Goal: Information Seeking & Learning: Check status

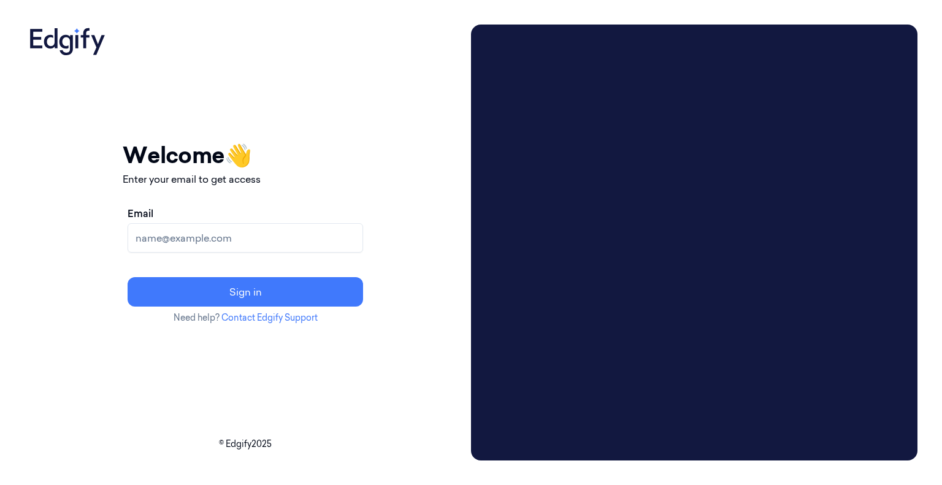
click at [290, 233] on input "Email" at bounding box center [246, 237] width 236 height 29
type input "VS6993@zebra.com"
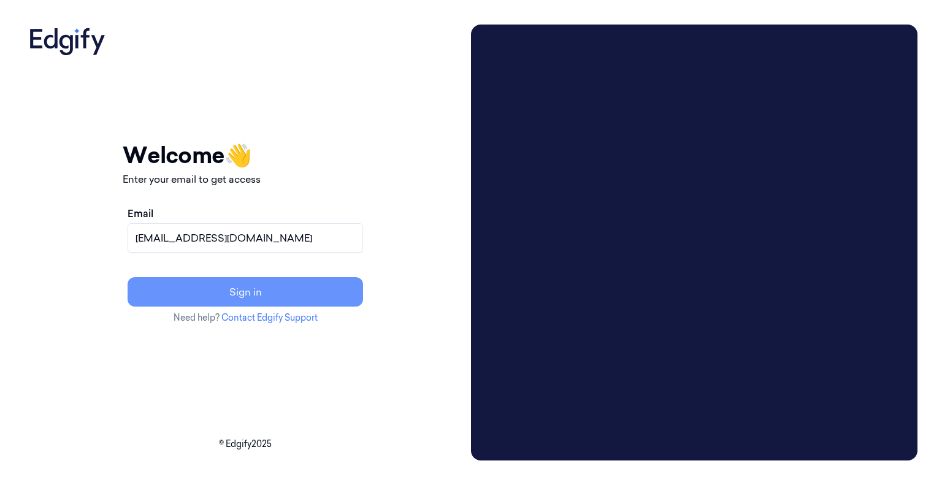
click at [260, 296] on button "Sign in" at bounding box center [246, 291] width 236 height 29
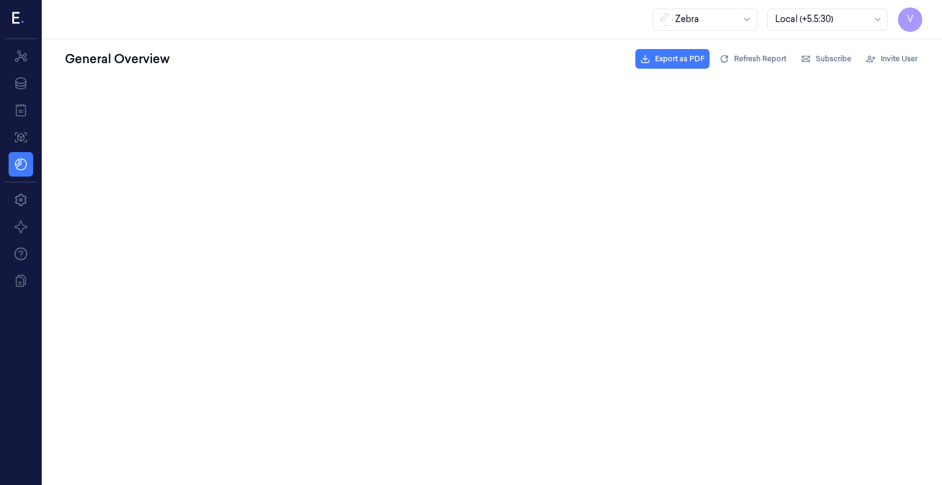
click at [669, 83] on html at bounding box center [492, 81] width 899 height 5
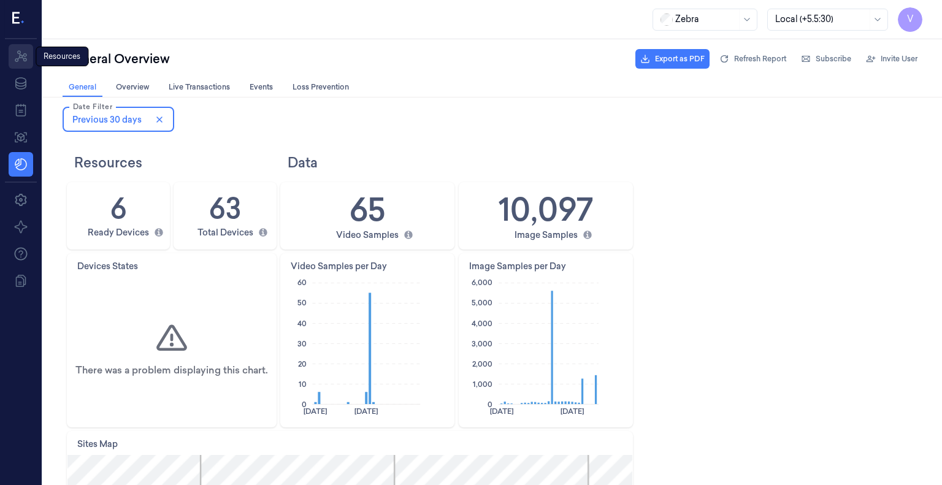
drag, startPoint x: 683, startPoint y: 1, endPoint x: 17, endPoint y: 63, distance: 668.6
click at [17, 63] on icon at bounding box center [20, 56] width 15 height 15
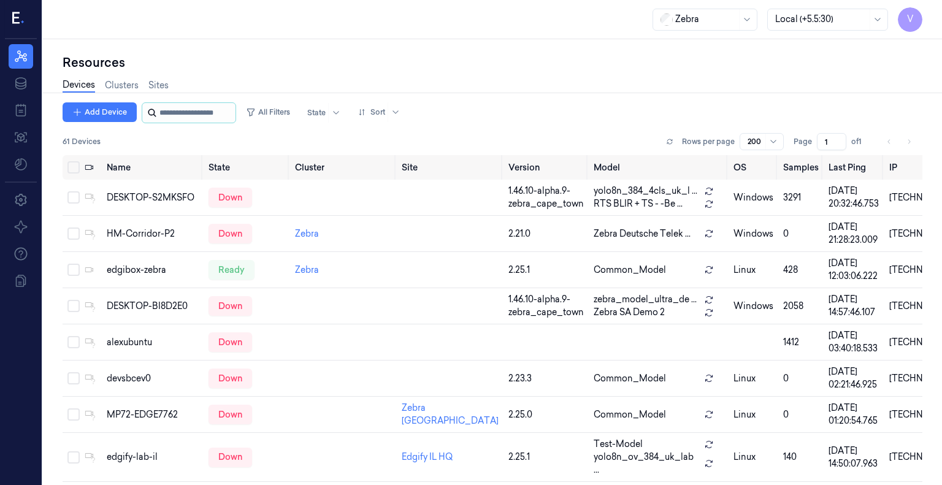
click at [209, 114] on input "string" at bounding box center [197, 113] width 74 height 20
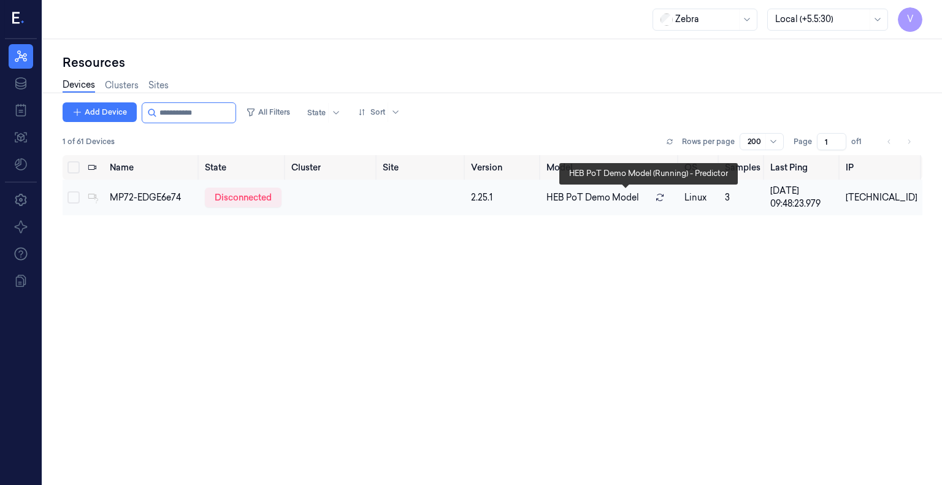
type input "**********"
click at [664, 199] on icon at bounding box center [660, 197] width 7 height 7
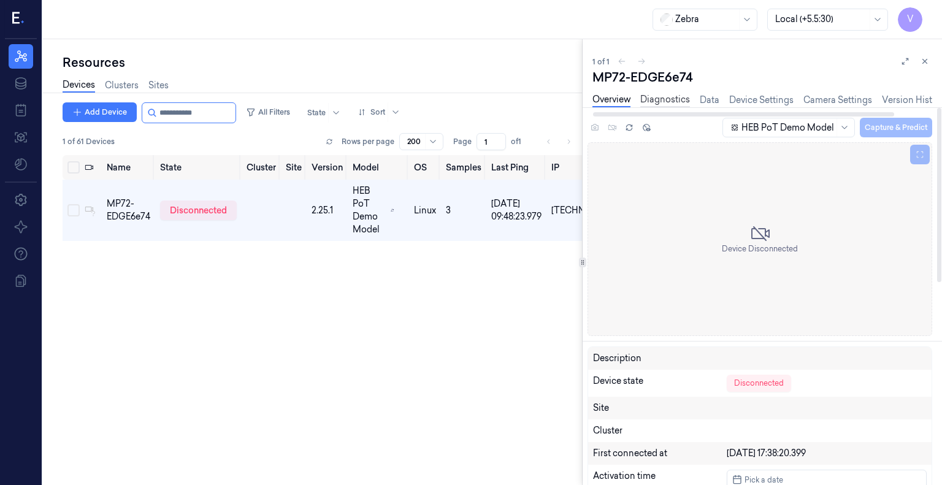
click at [684, 102] on link "Diagnostics" at bounding box center [666, 100] width 50 height 14
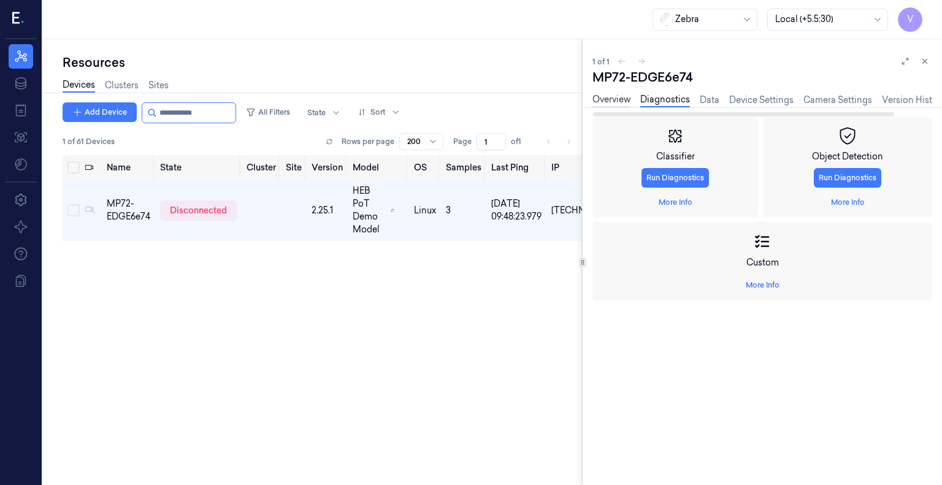
click at [621, 97] on link "Overview" at bounding box center [612, 100] width 38 height 14
